Goal: Check status: Check status

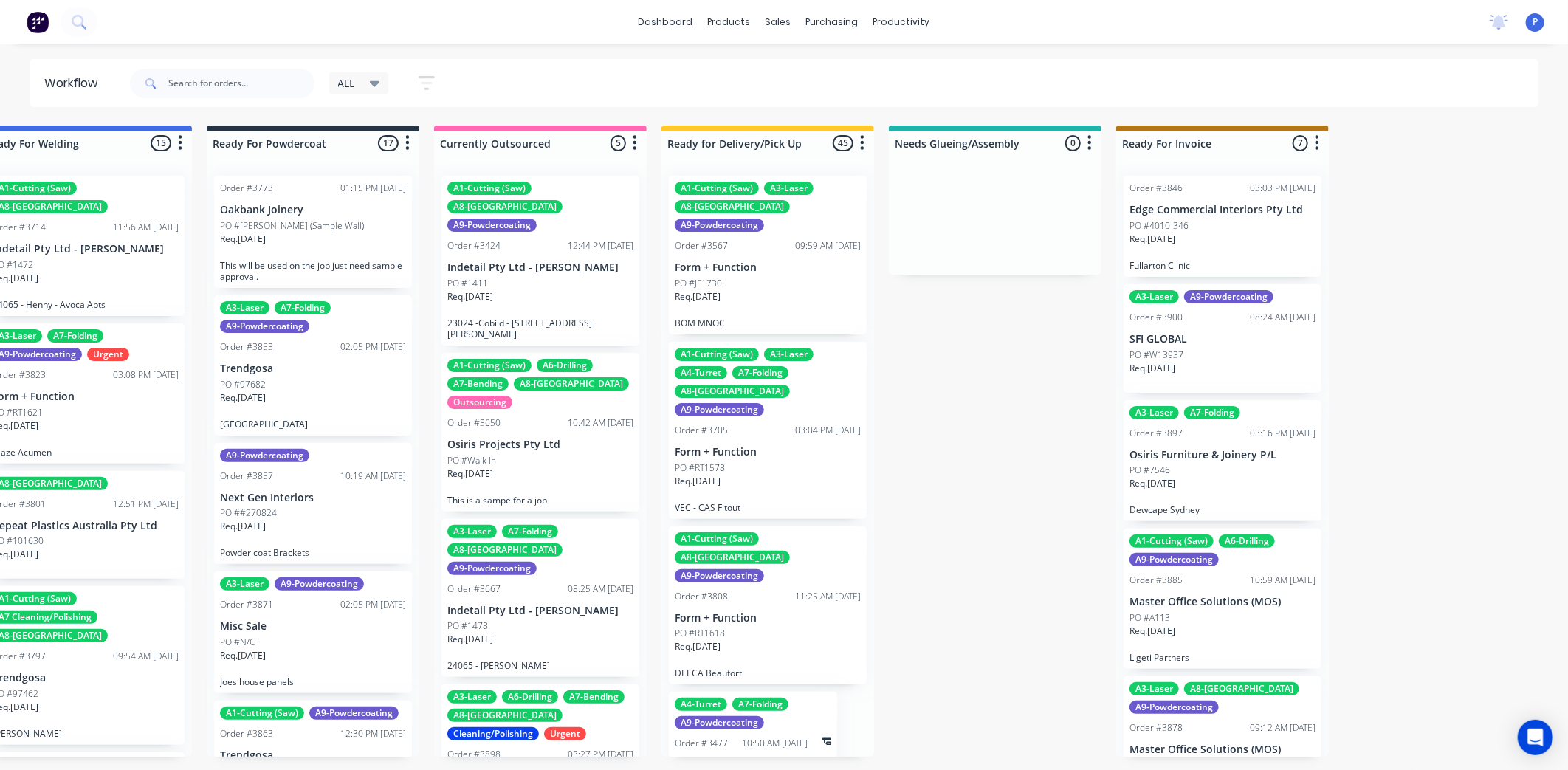
scroll to position [314, 0]
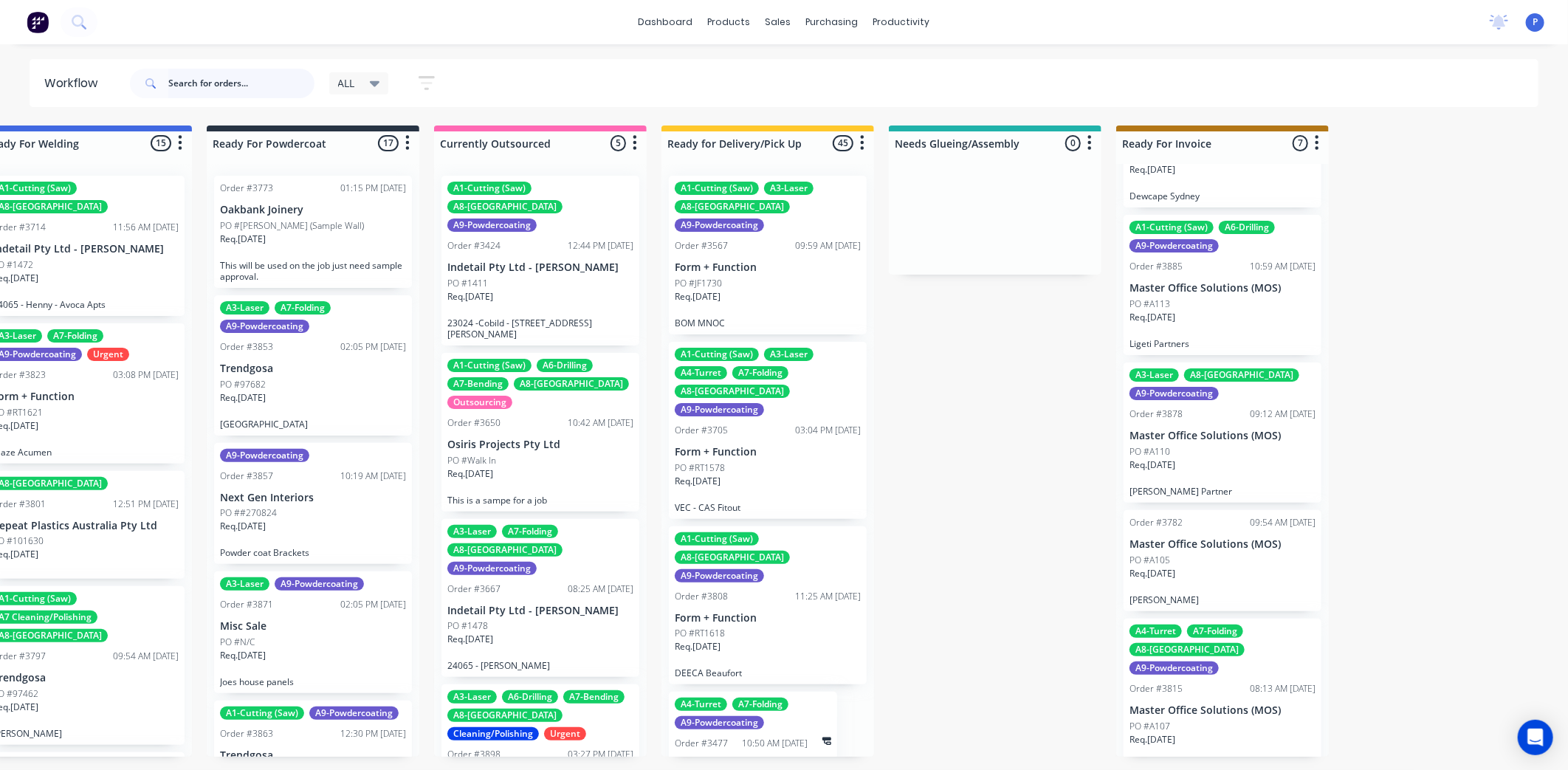
click at [263, 79] on input "text" at bounding box center [241, 83] width 146 height 29
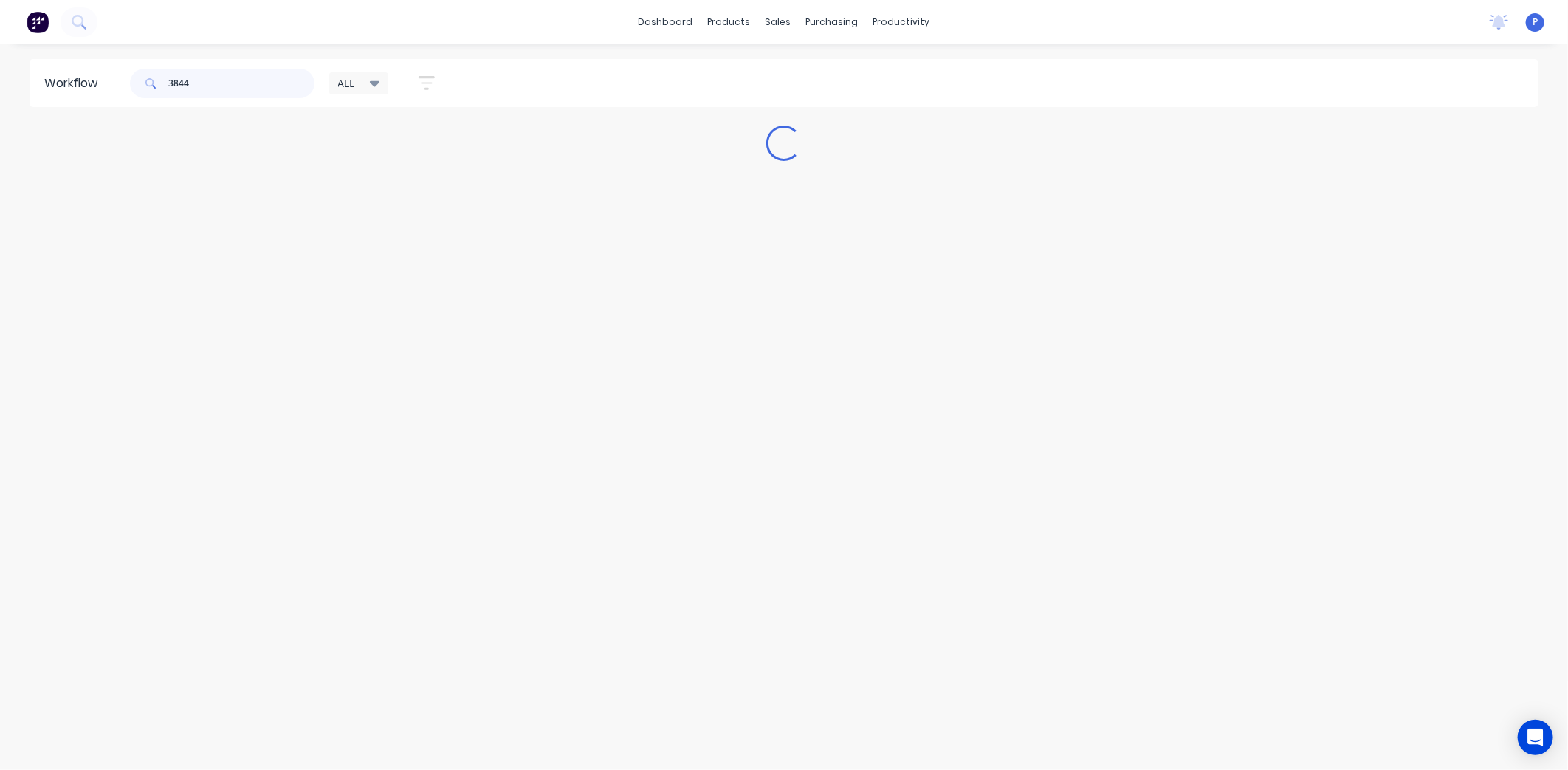
scroll to position [0, 0]
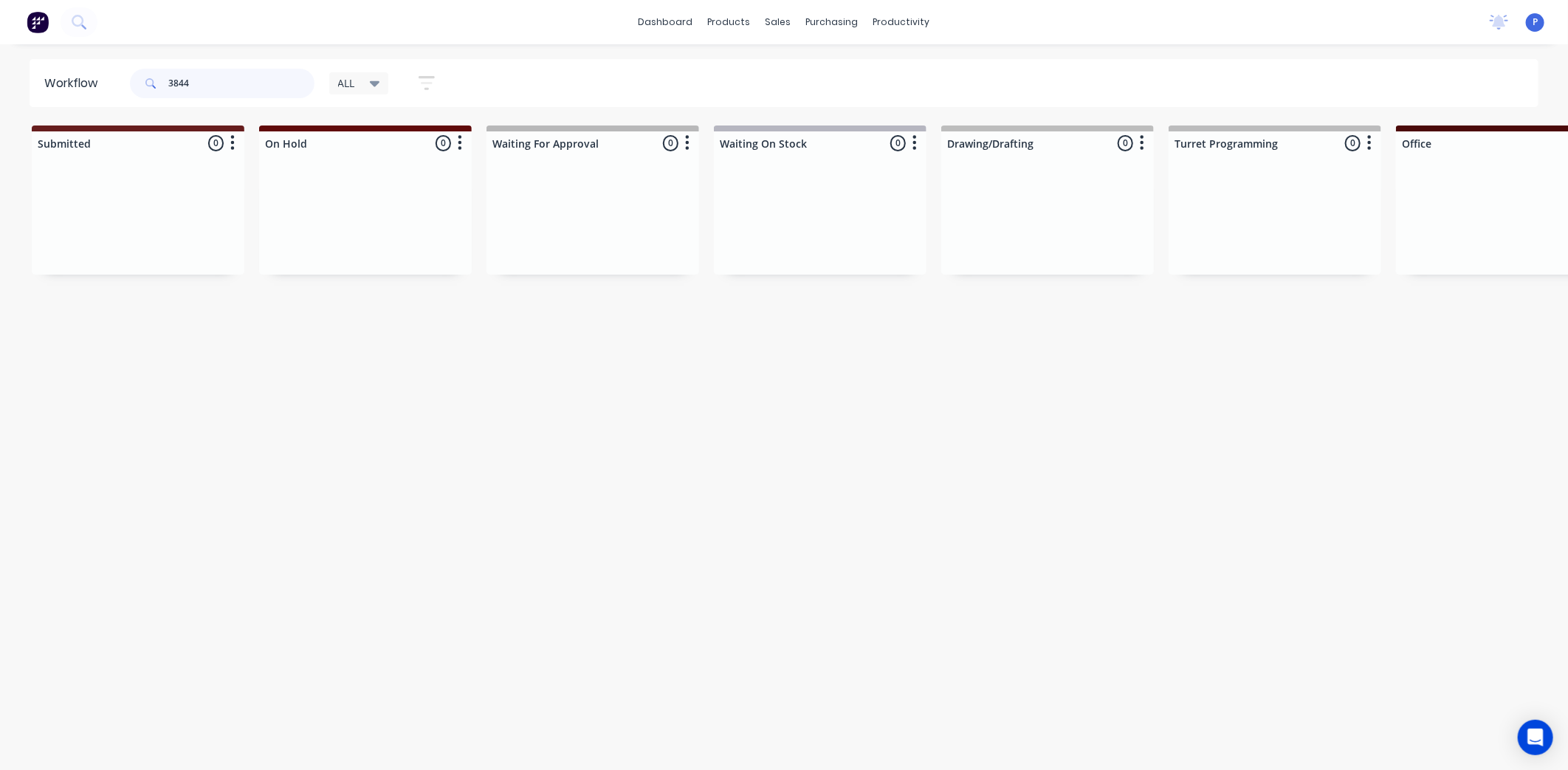
type input "3844"
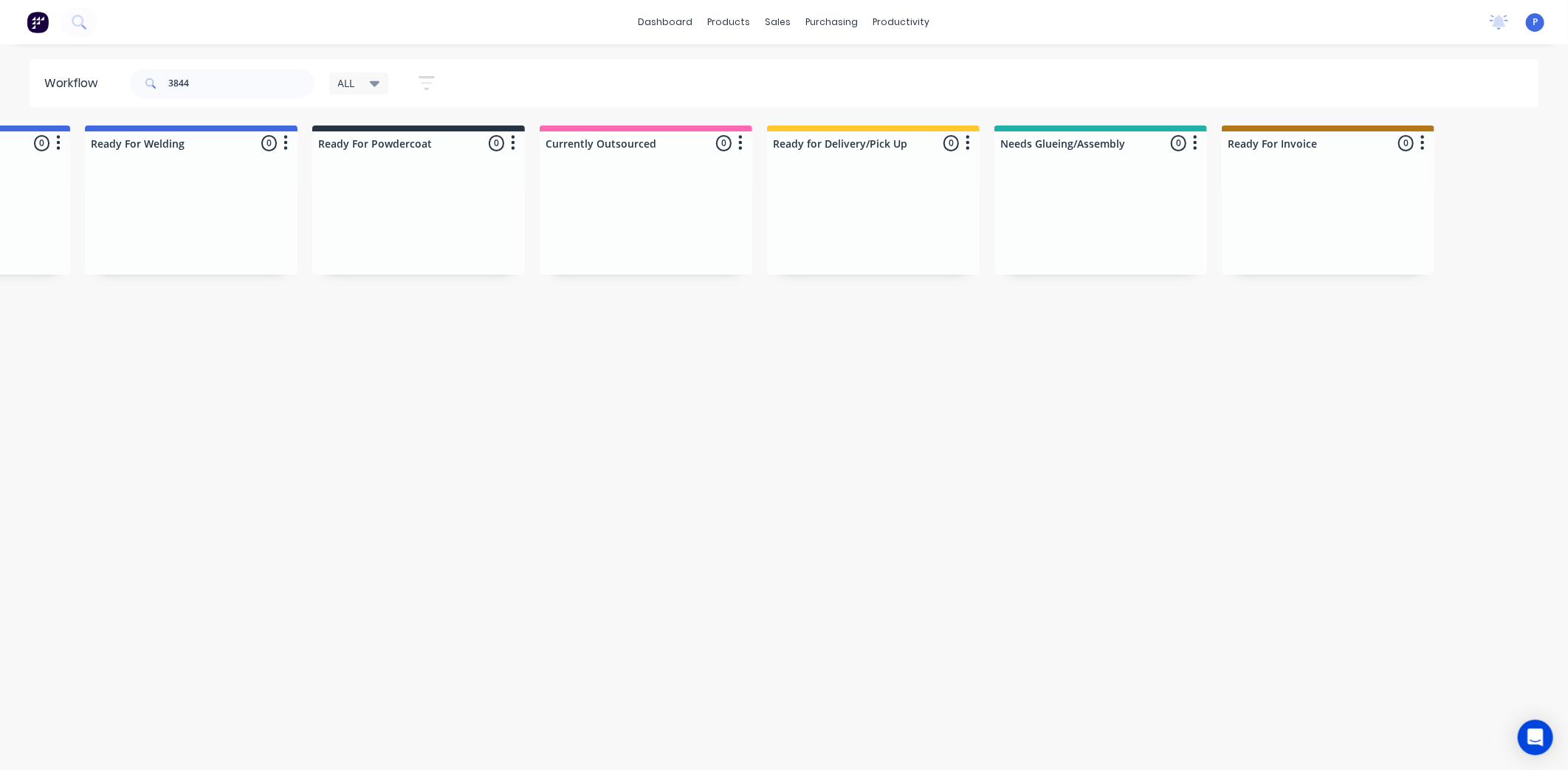
scroll to position [0, 3463]
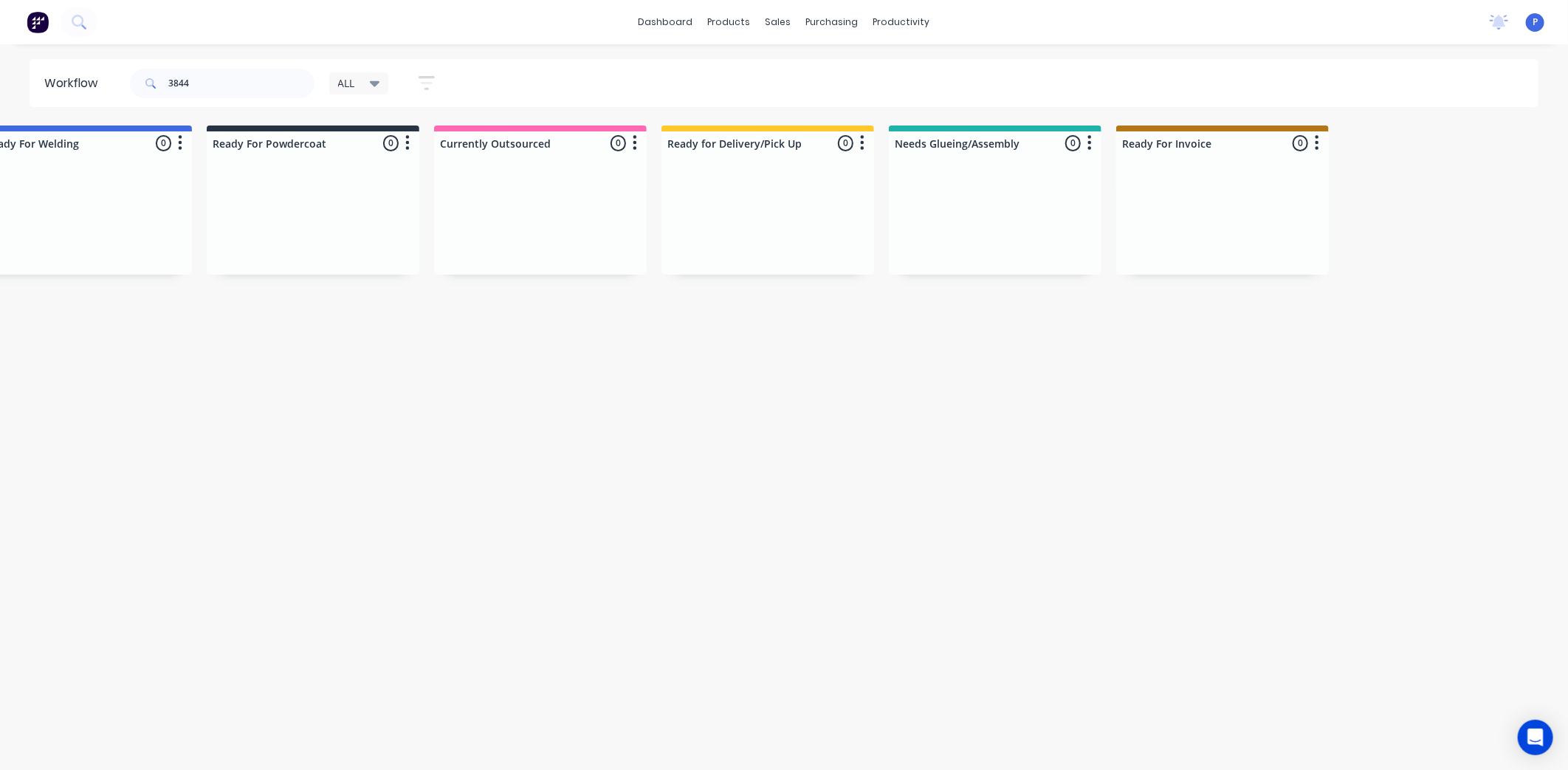
drag, startPoint x: 516, startPoint y: 358, endPoint x: 610, endPoint y: 366, distance: 94.3
click at [803, 72] on div "Sales Orders" at bounding box center [833, 71] width 60 height 14
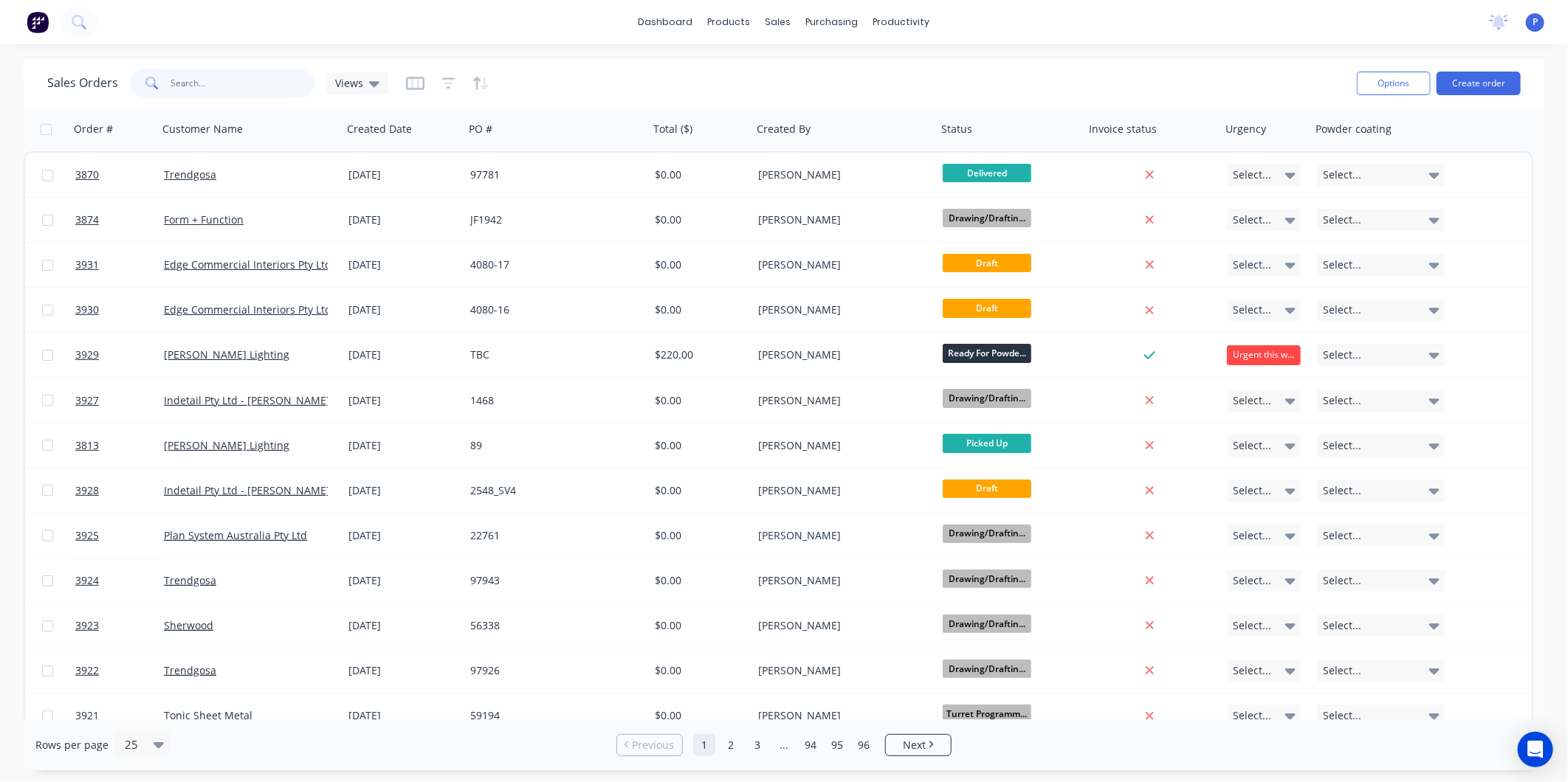
click at [200, 78] on input "text" at bounding box center [243, 83] width 144 height 29
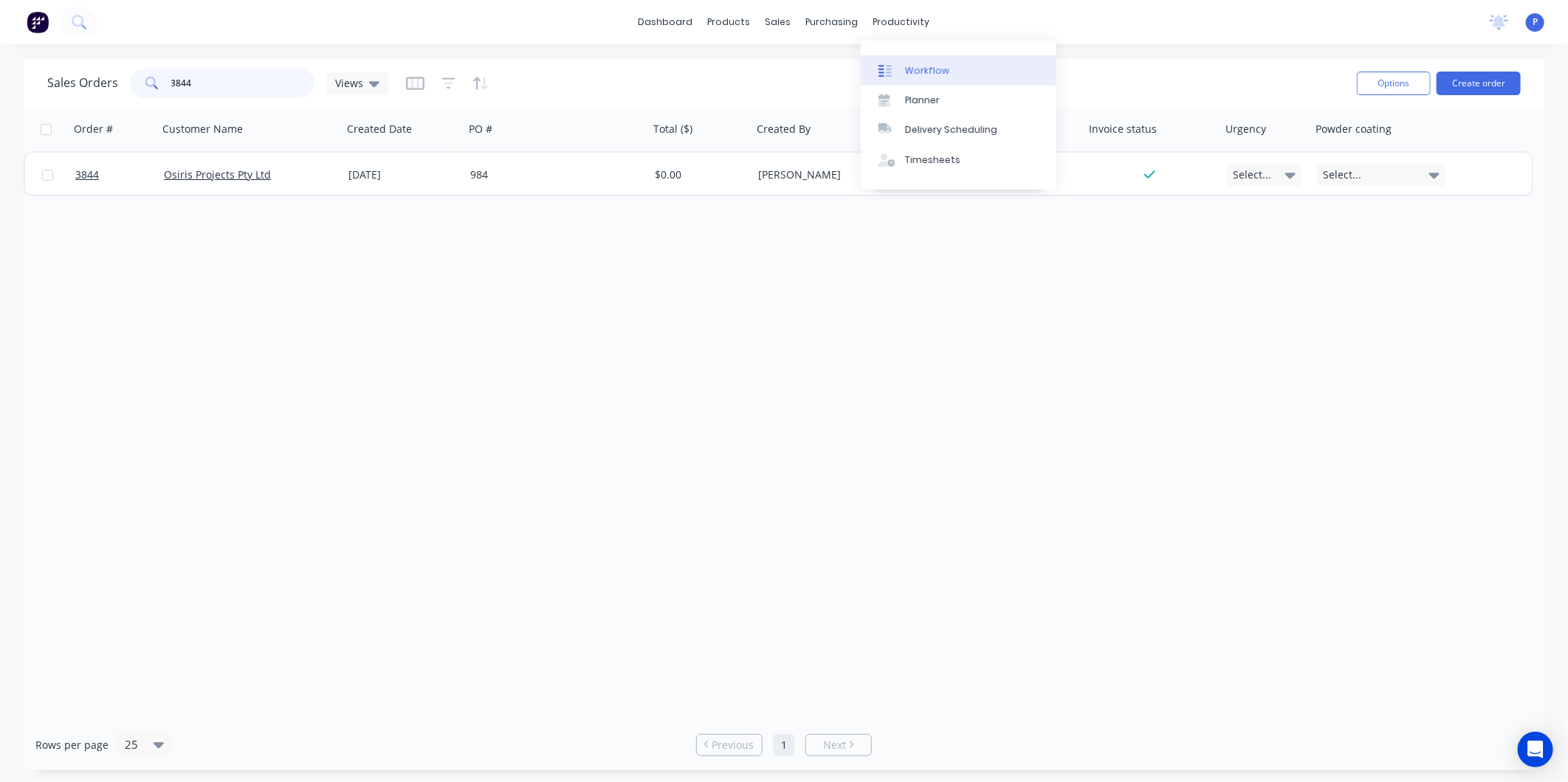
type input "3844"
click at [924, 68] on div "Workflow" at bounding box center [927, 71] width 45 height 14
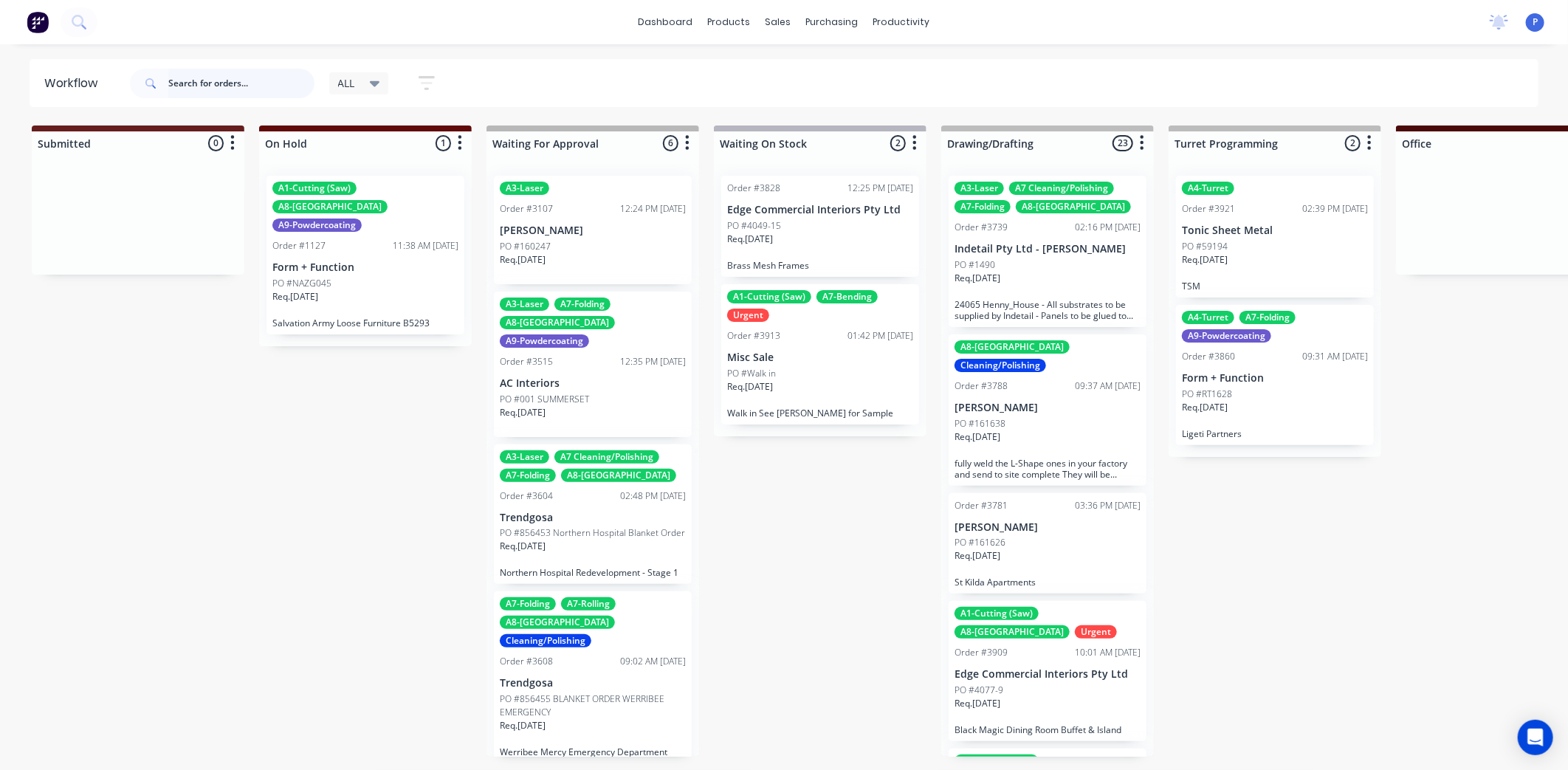
click at [263, 82] on input "text" at bounding box center [241, 83] width 146 height 29
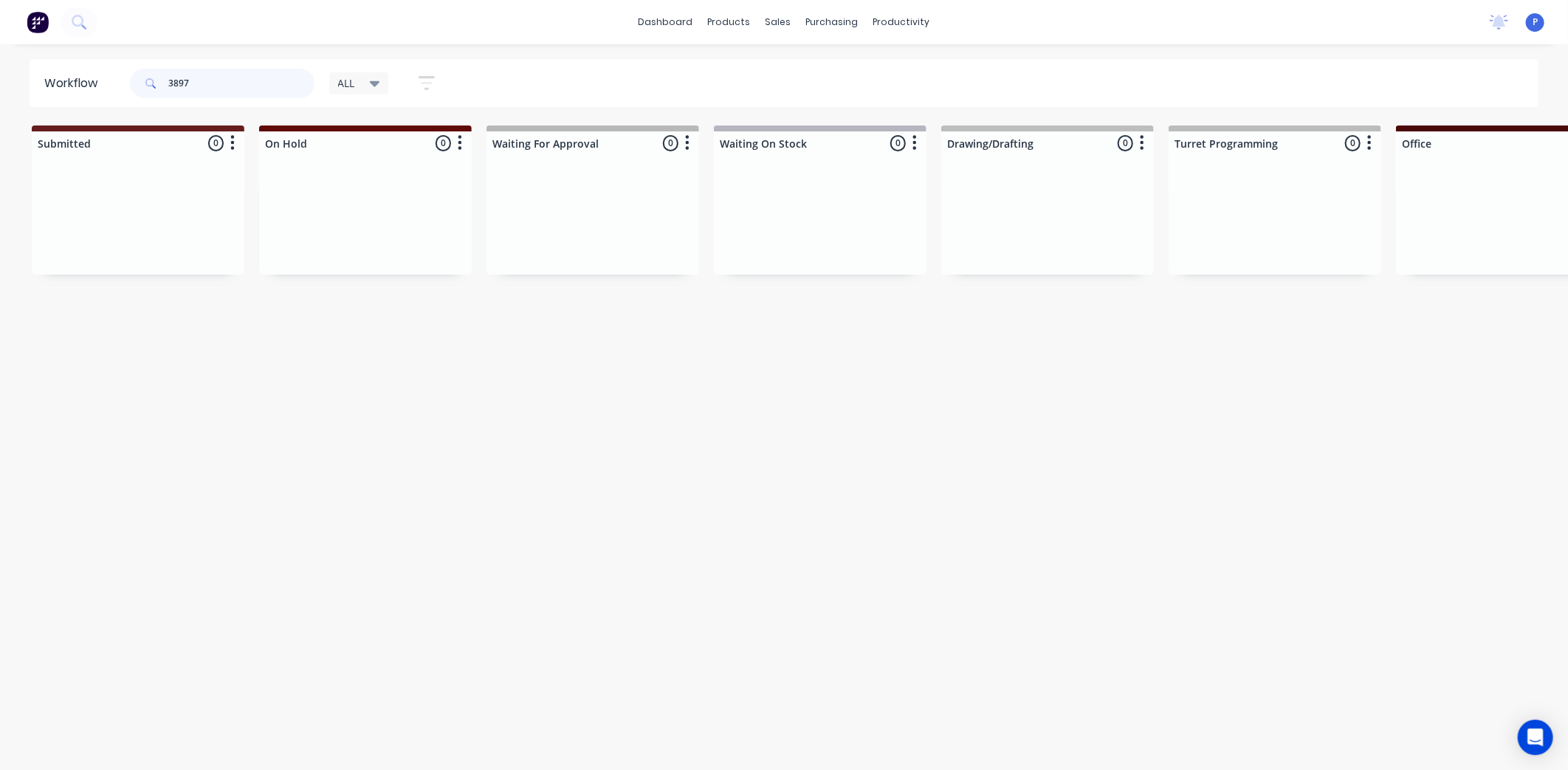
type input "3897"
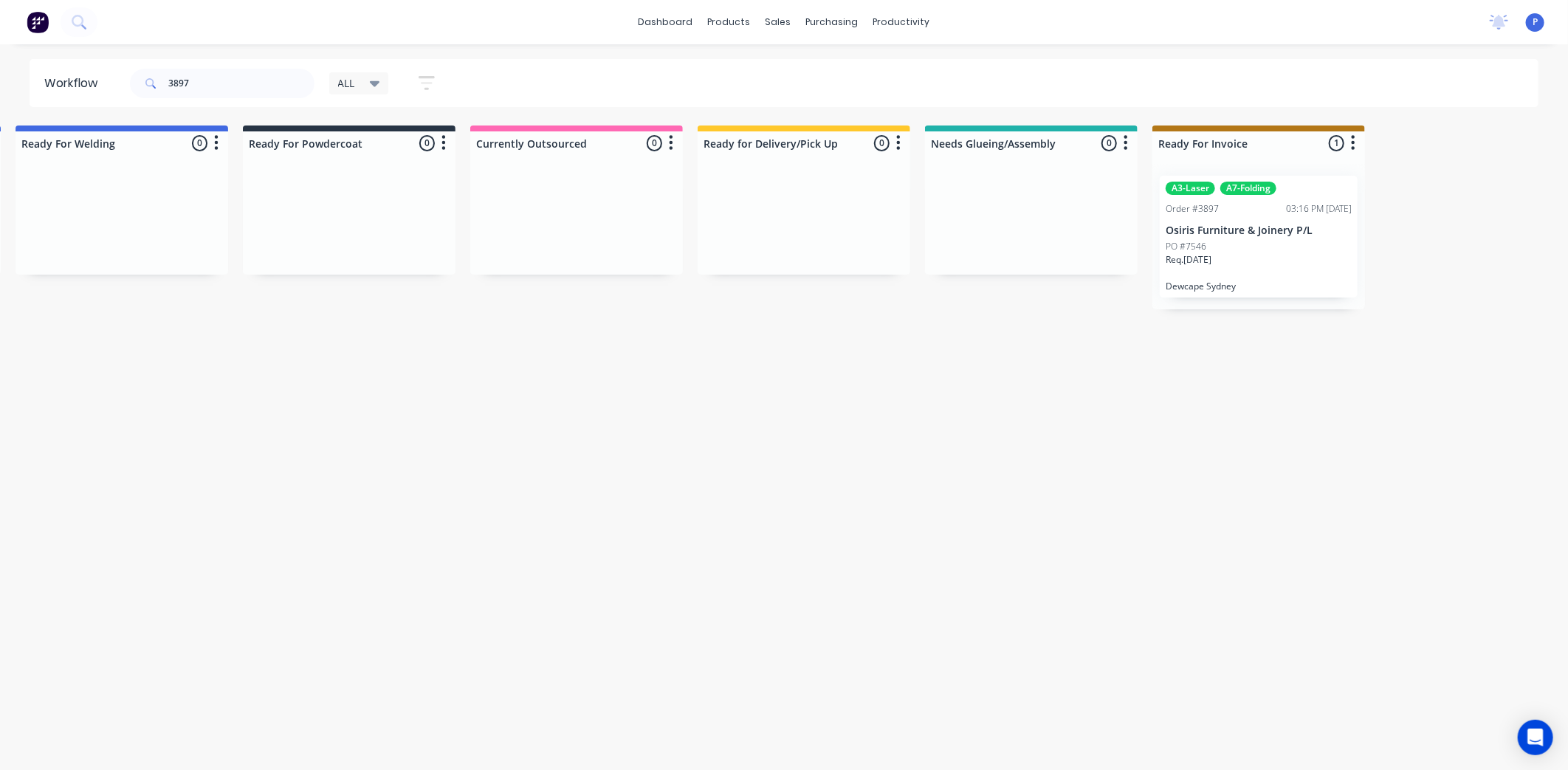
scroll to position [0, 3463]
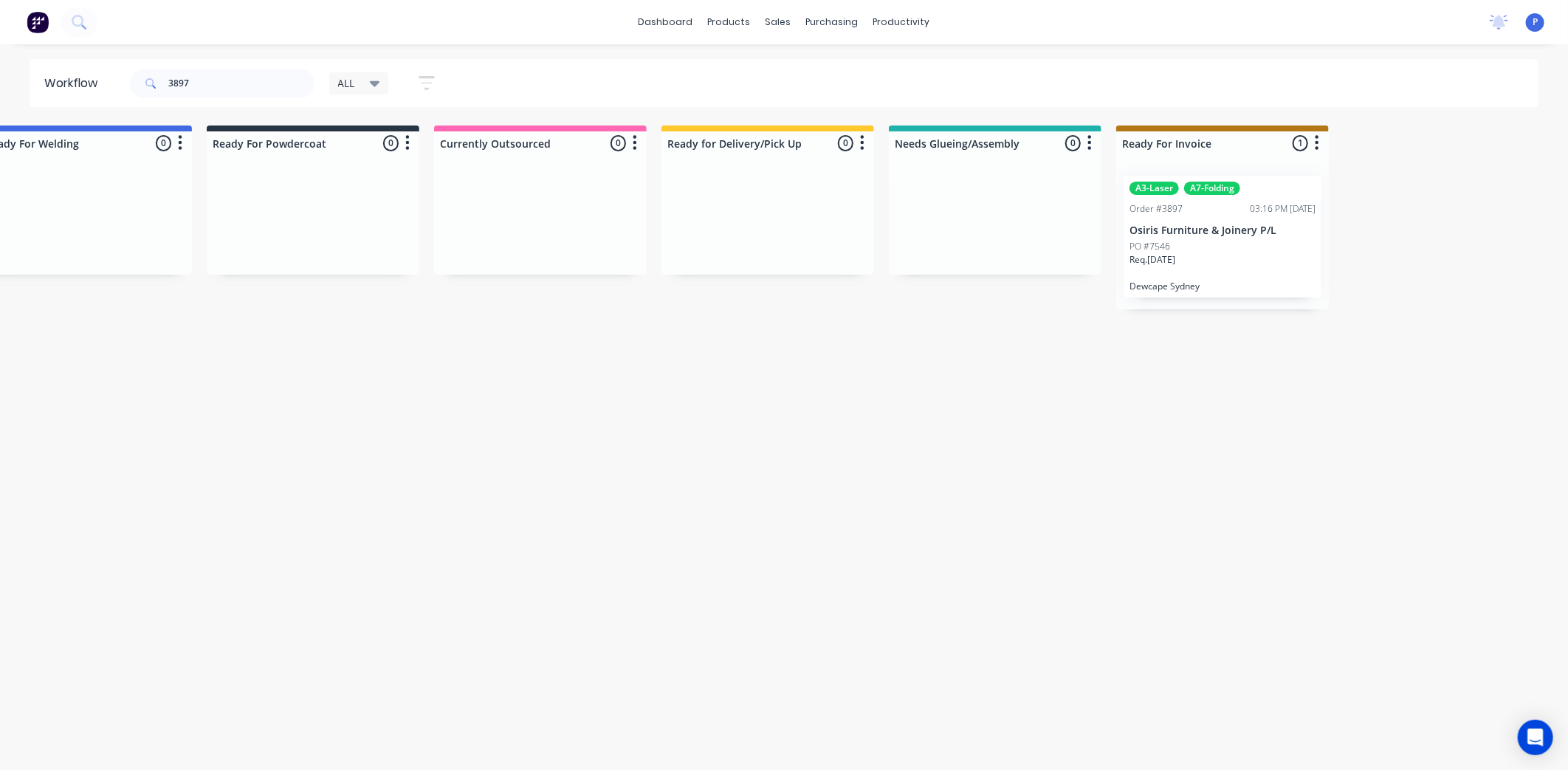
drag, startPoint x: 423, startPoint y: 370, endPoint x: 566, endPoint y: 372, distance: 143.0
click at [1243, 251] on div "PO #7546" at bounding box center [1222, 246] width 186 height 14
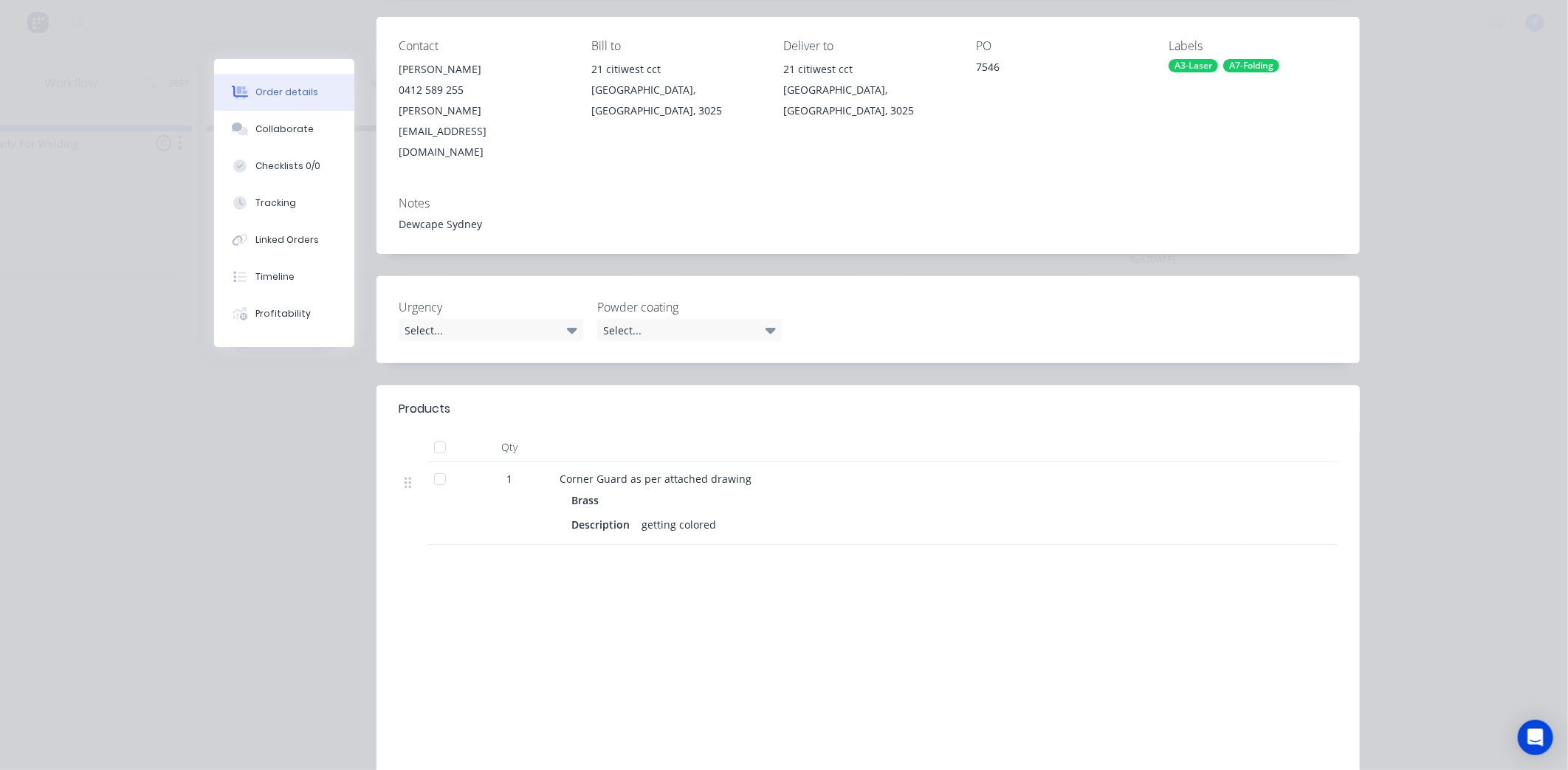
scroll to position [227, 0]
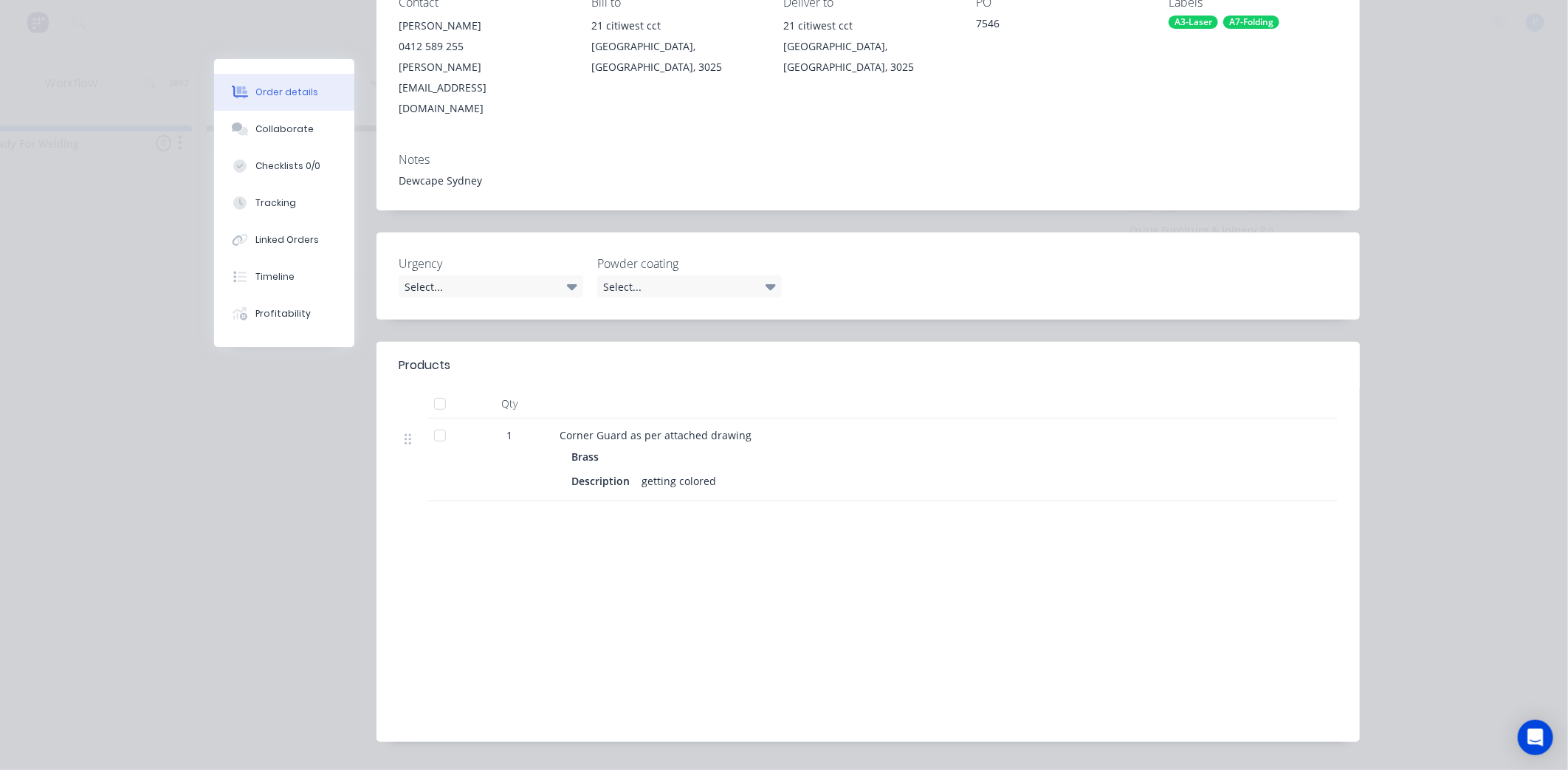
click at [429, 389] on div at bounding box center [439, 404] width 29 height 29
click at [297, 193] on button "Tracking" at bounding box center [284, 203] width 141 height 37
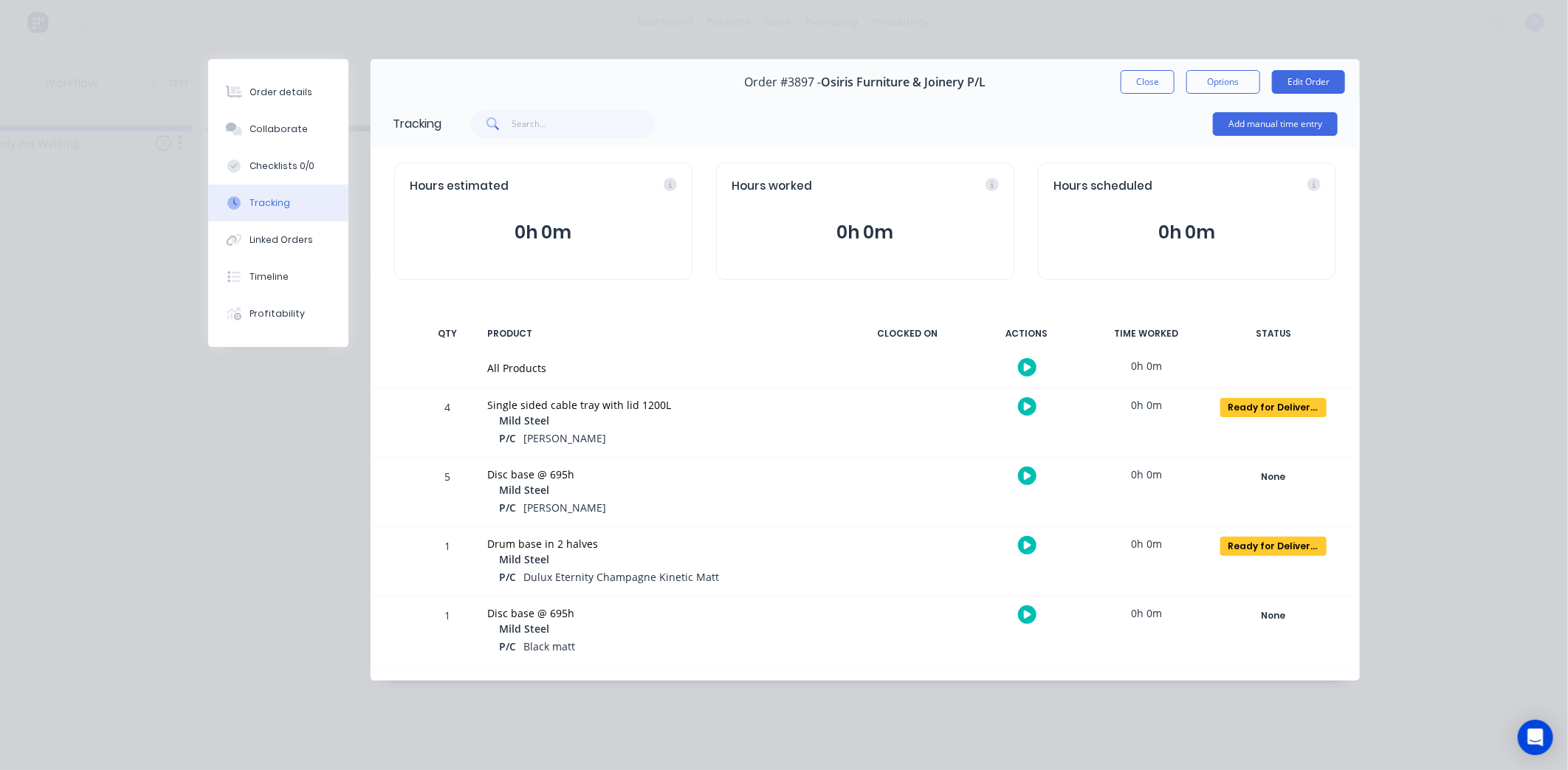
scroll to position [0, 0]
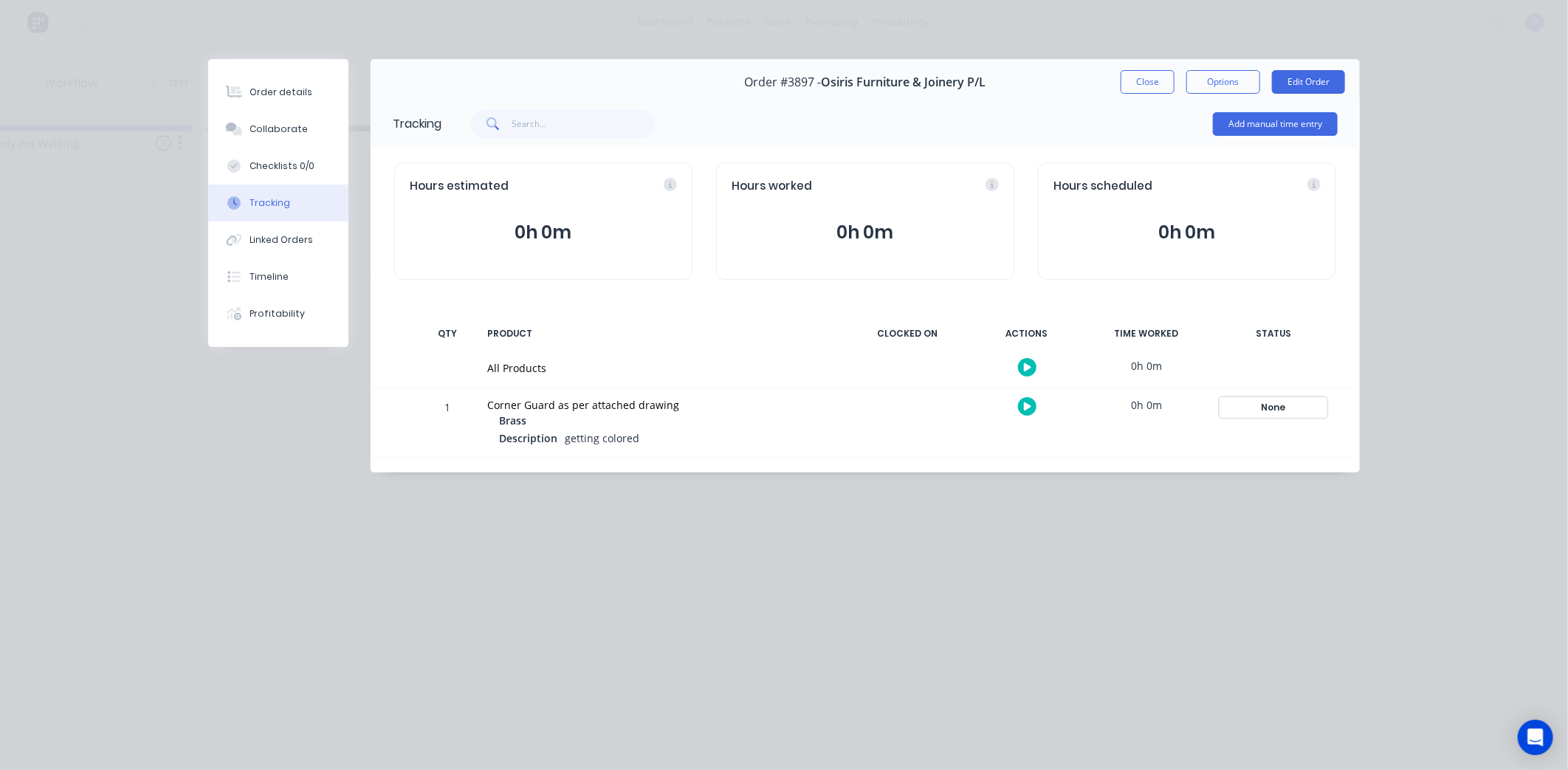
click at [1287, 406] on div "None" at bounding box center [1273, 407] width 107 height 19
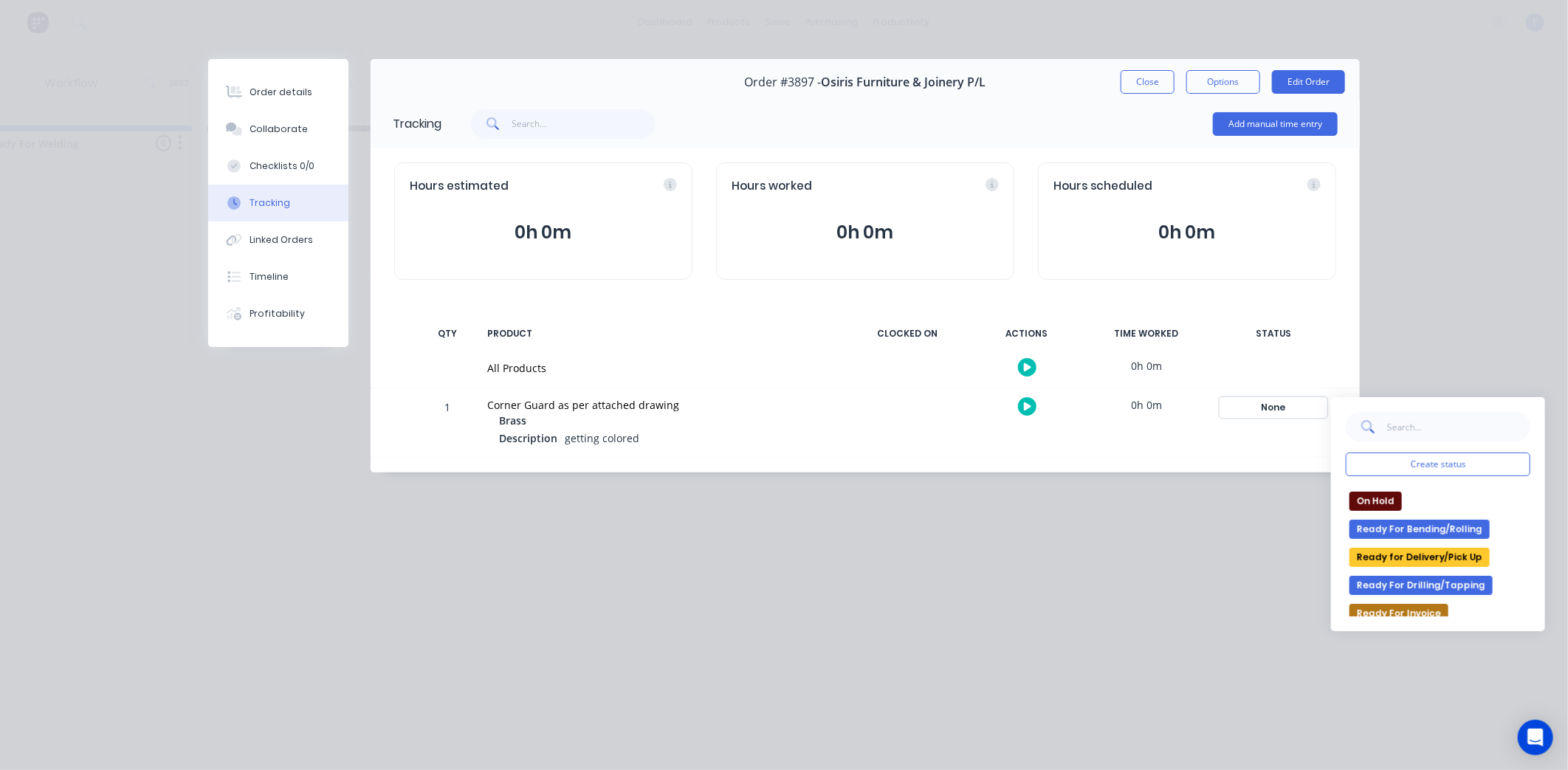
scroll to position [261, 0]
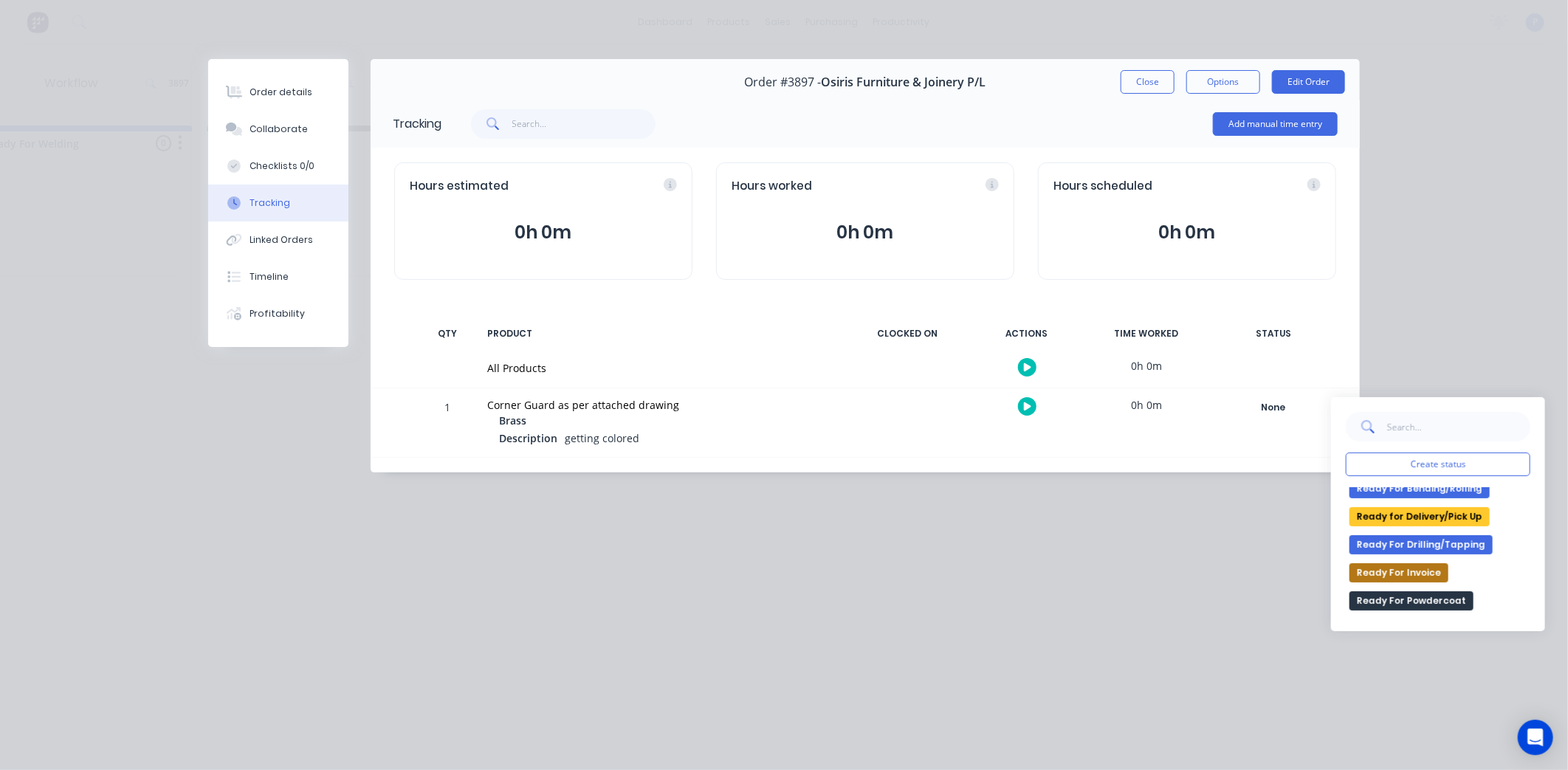
click at [1422, 515] on button "Ready for Delivery/Pick Up" at bounding box center [1420, 516] width 141 height 19
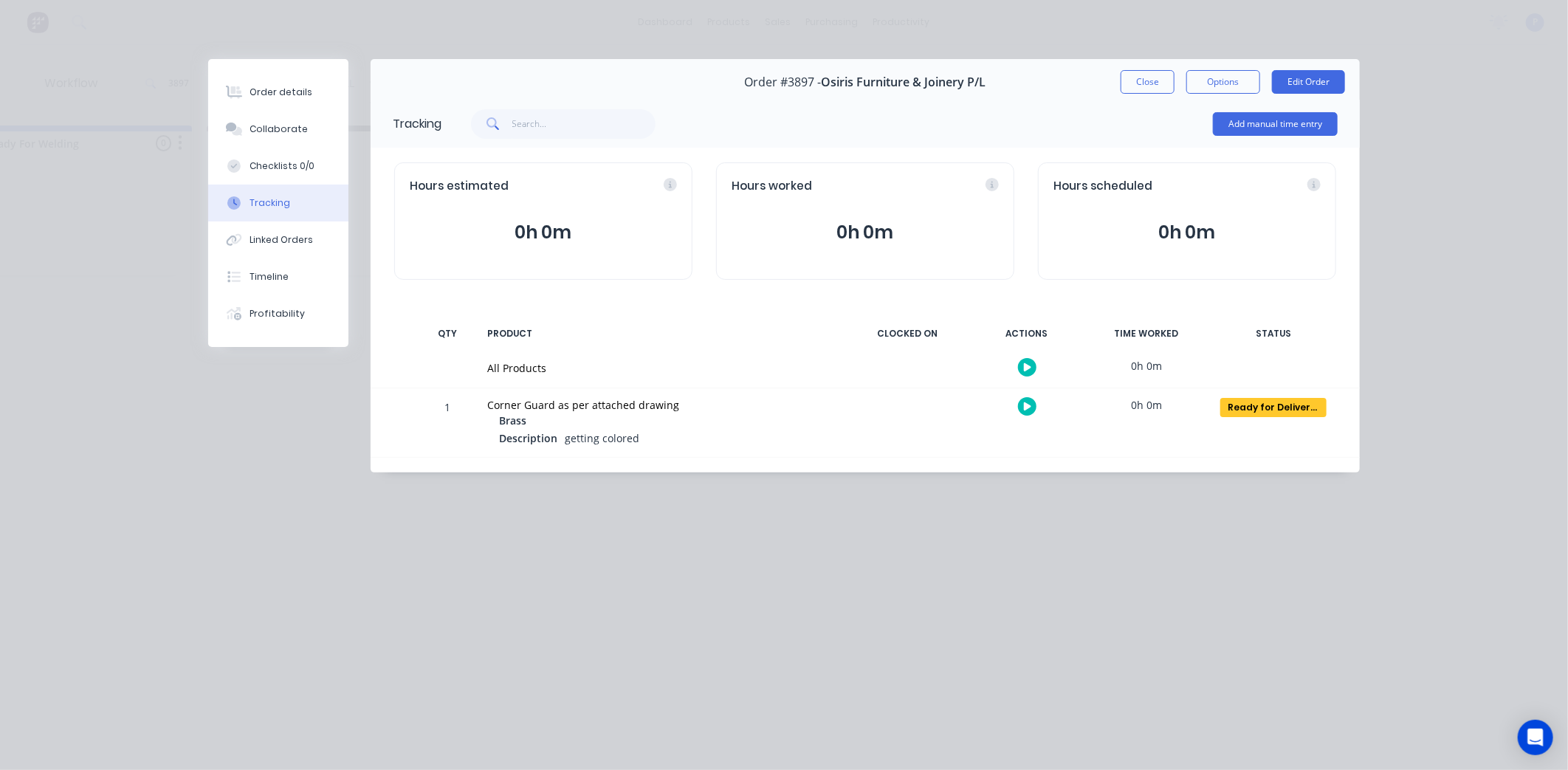
click at [1137, 79] on button "Close" at bounding box center [1147, 82] width 54 height 23
